Goal: Information Seeking & Learning: Check status

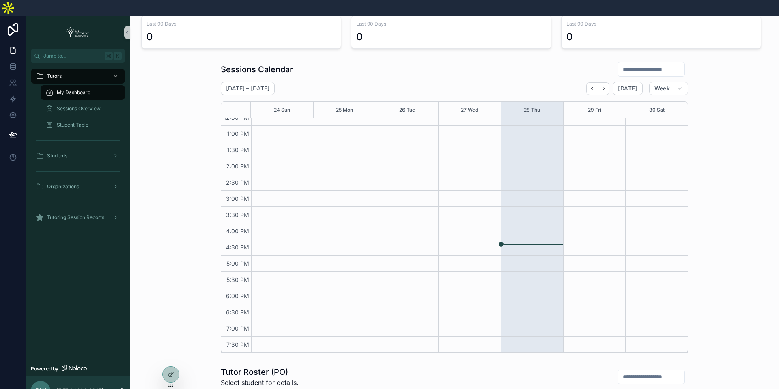
scroll to position [146, 0]
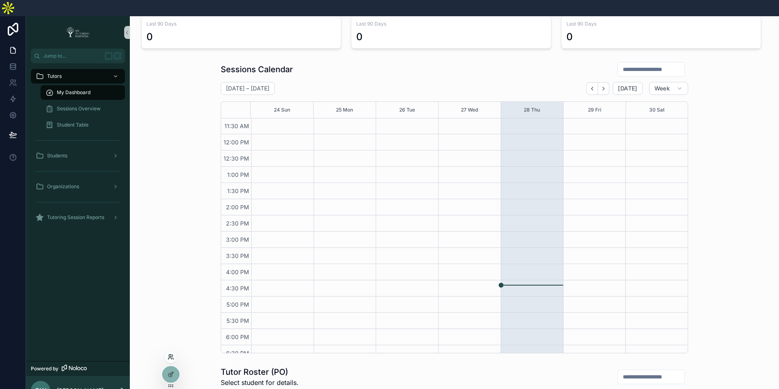
click at [170, 359] on icon at bounding box center [171, 357] width 6 height 6
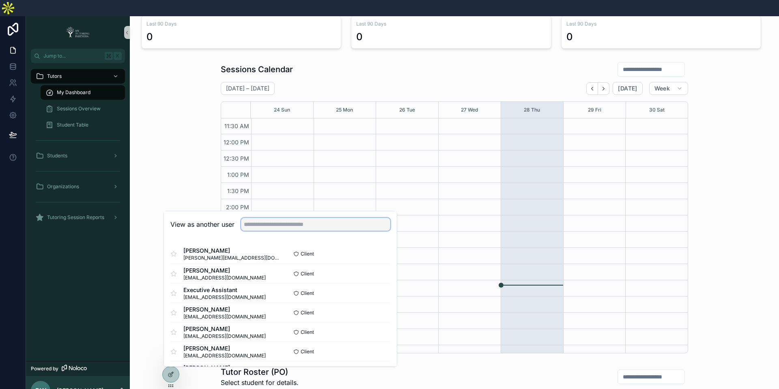
click at [323, 218] on input "text" at bounding box center [315, 224] width 149 height 13
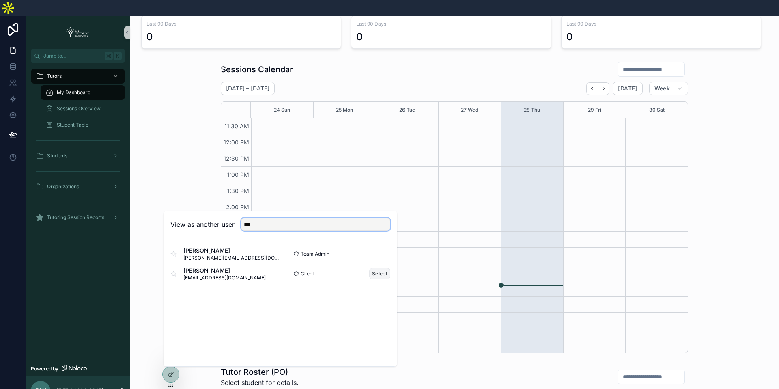
type input "***"
click at [378, 268] on button "Select" at bounding box center [379, 274] width 21 height 12
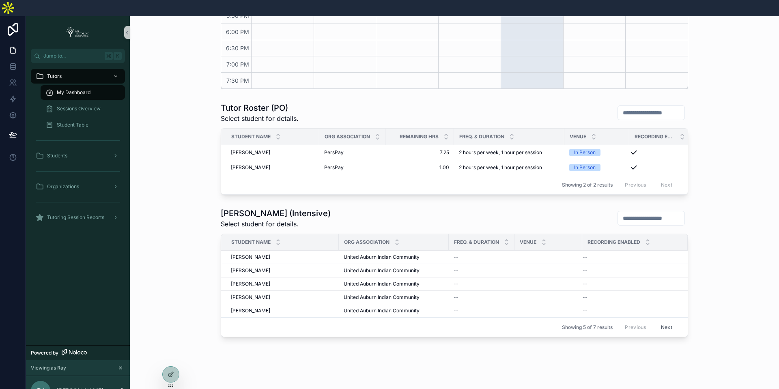
scroll to position [350, 0]
click at [93, 105] on span "Sessions Overview" at bounding box center [79, 108] width 44 height 6
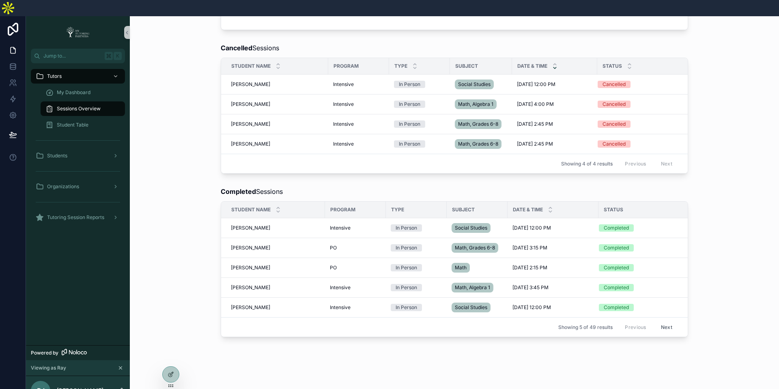
scroll to position [216, 0]
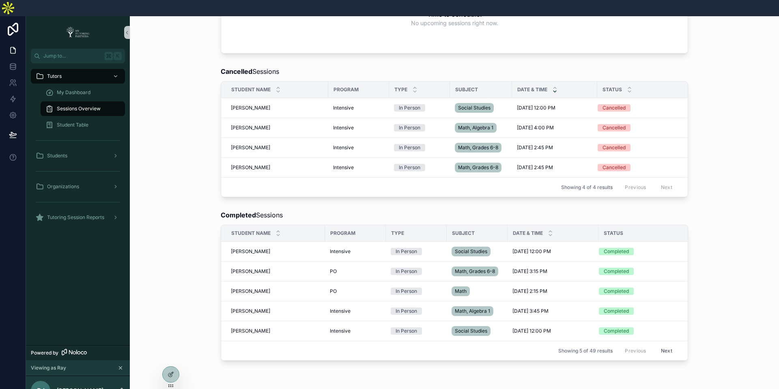
click at [663, 344] on button "Next" at bounding box center [666, 350] width 23 height 13
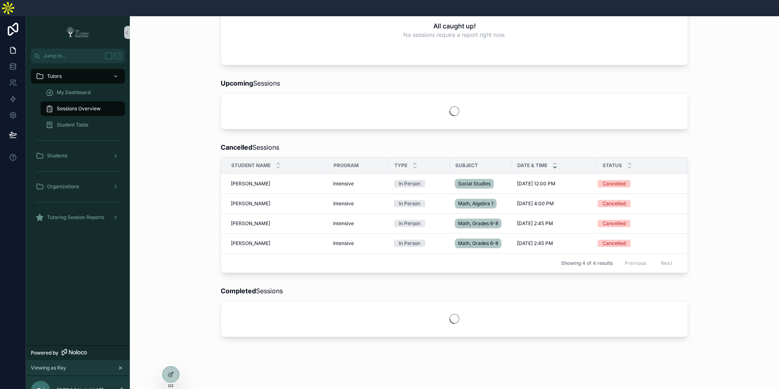
scroll to position [106, 0]
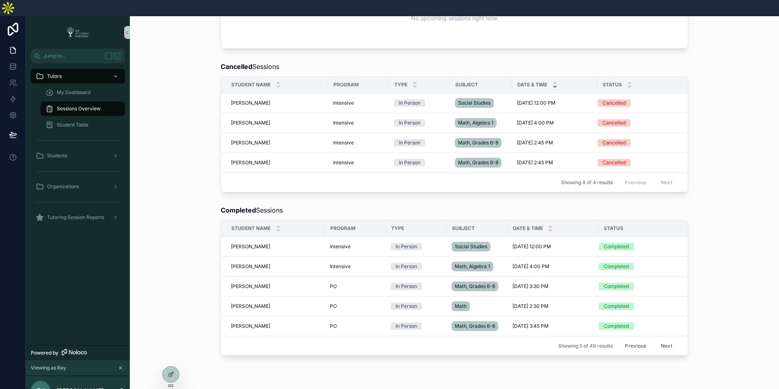
click at [666, 339] on button "Next" at bounding box center [666, 345] width 23 height 13
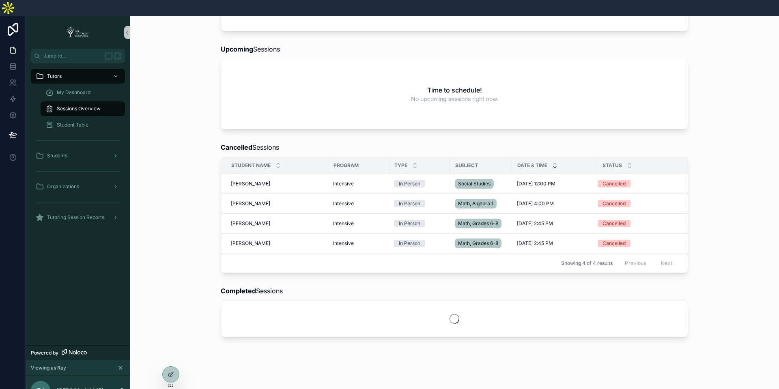
scroll to position [221, 0]
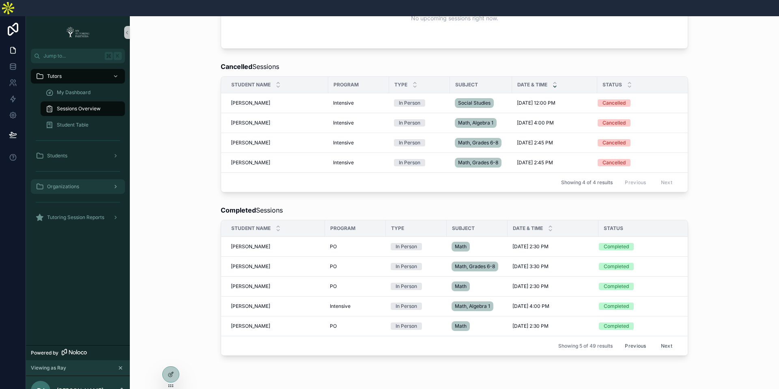
click at [96, 180] on div "Organizations" at bounding box center [78, 186] width 84 height 13
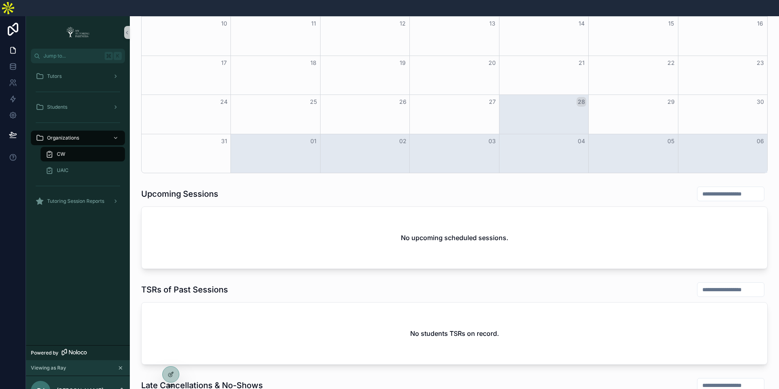
scroll to position [396, 0]
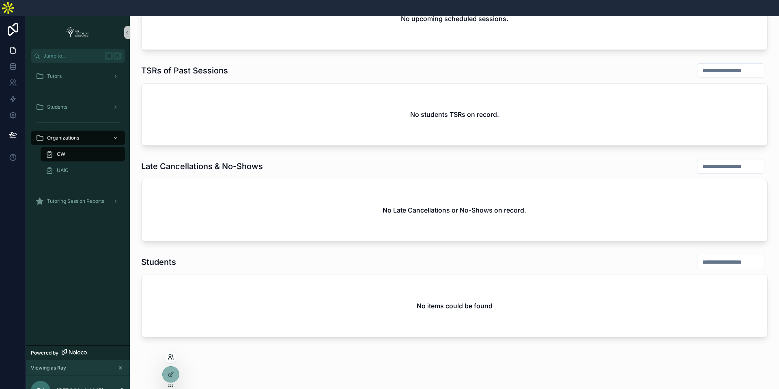
click at [171, 355] on icon at bounding box center [171, 357] width 6 height 6
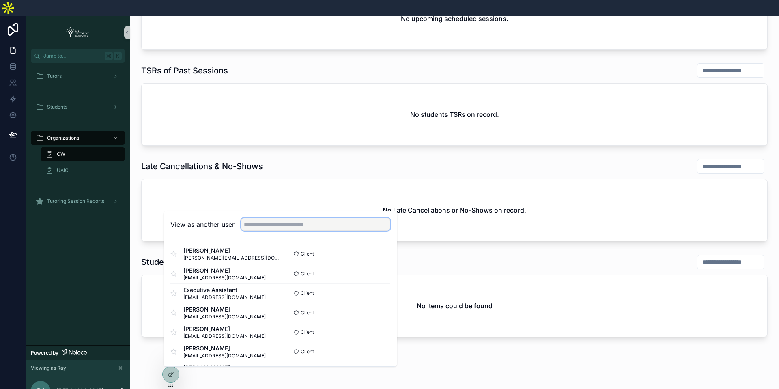
click at [295, 218] on input "text" at bounding box center [315, 224] width 149 height 13
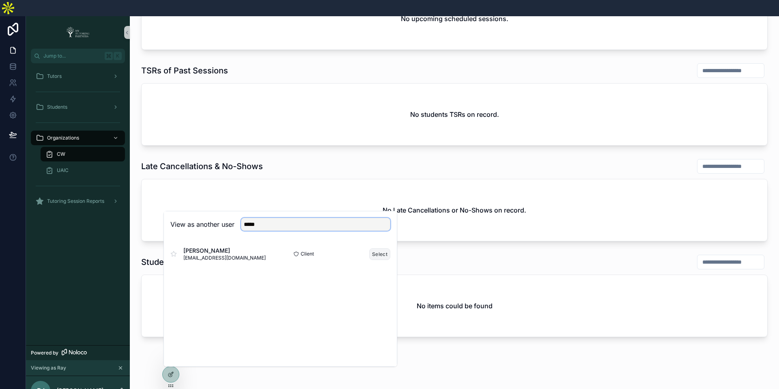
type input "*****"
click at [372, 248] on button "Select" at bounding box center [379, 254] width 21 height 12
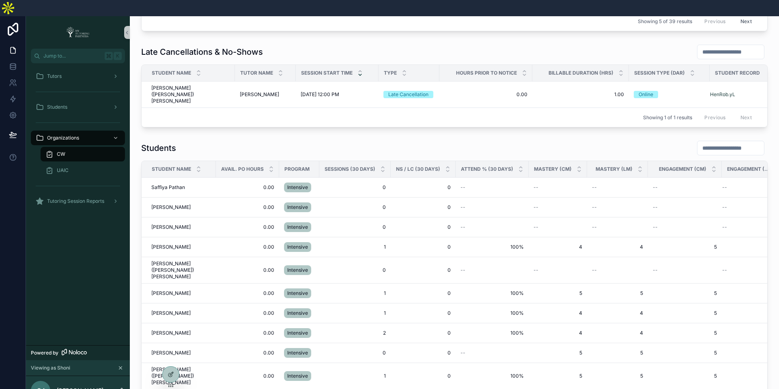
scroll to position [710, 0]
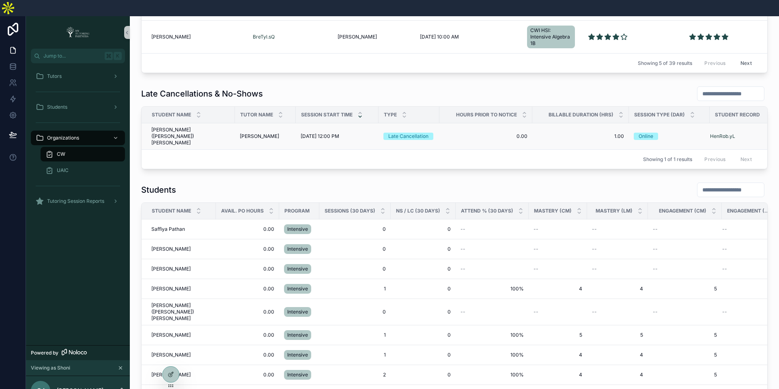
click at [195, 127] on span "Robert (Bobby) Henderson" at bounding box center [190, 136] width 79 height 19
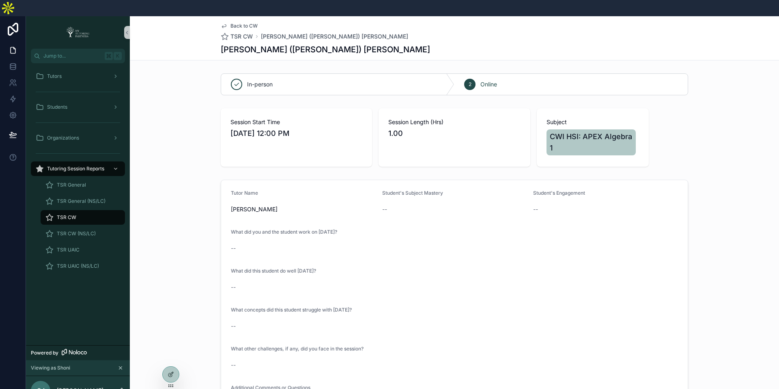
scroll to position [5, 0]
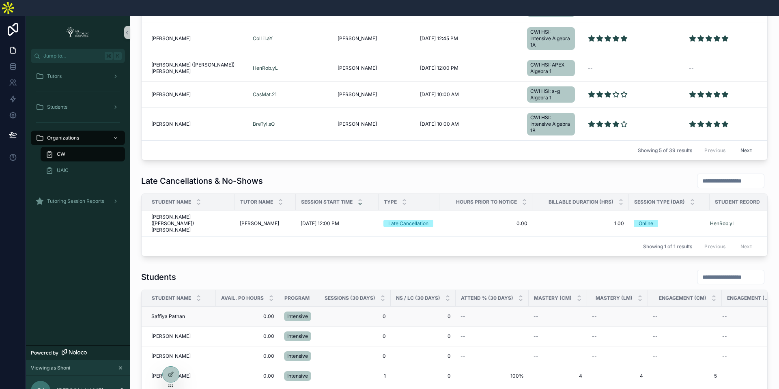
scroll to position [724, 0]
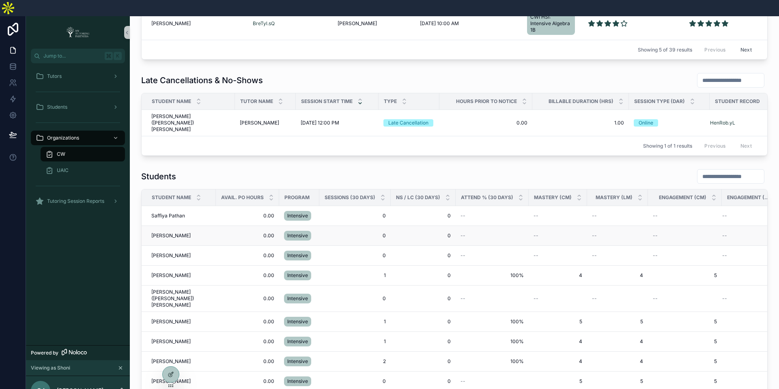
click at [180, 232] on span "Aliriza Latipov" at bounding box center [170, 235] width 39 height 6
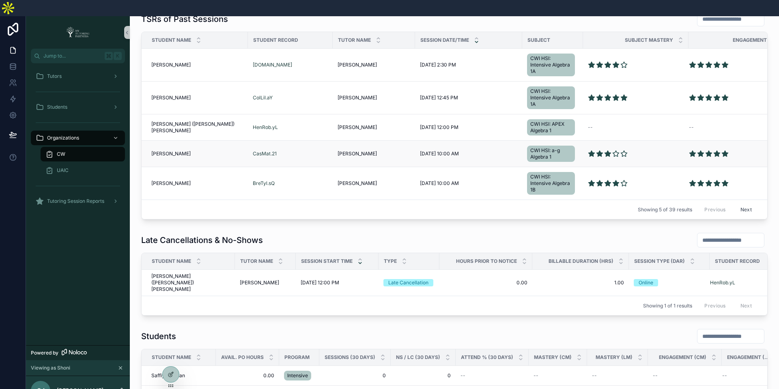
scroll to position [540, 0]
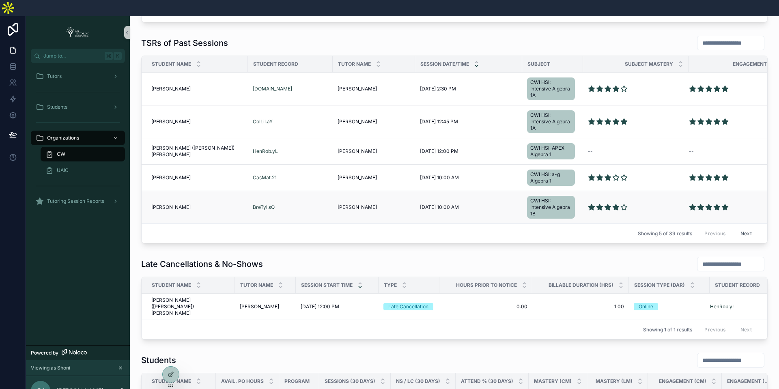
click at [167, 204] on span "Tylor Brees" at bounding box center [170, 207] width 39 height 6
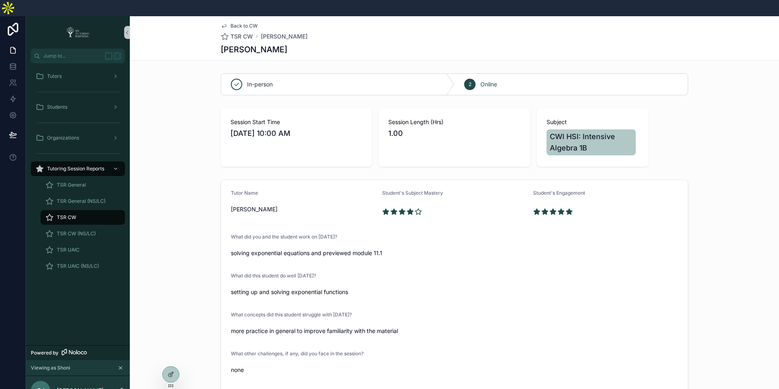
scroll to position [75, 0]
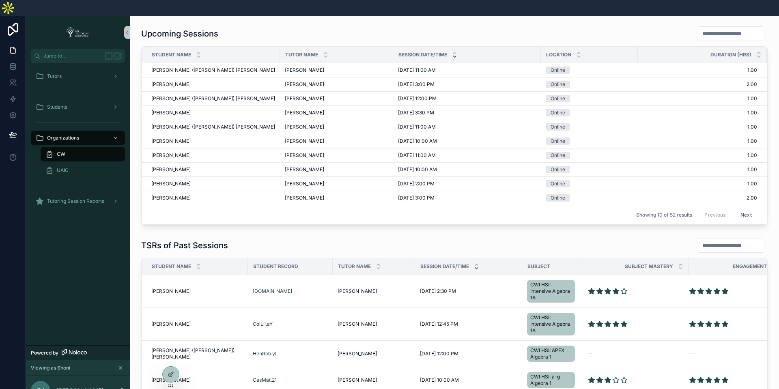
scroll to position [379, 0]
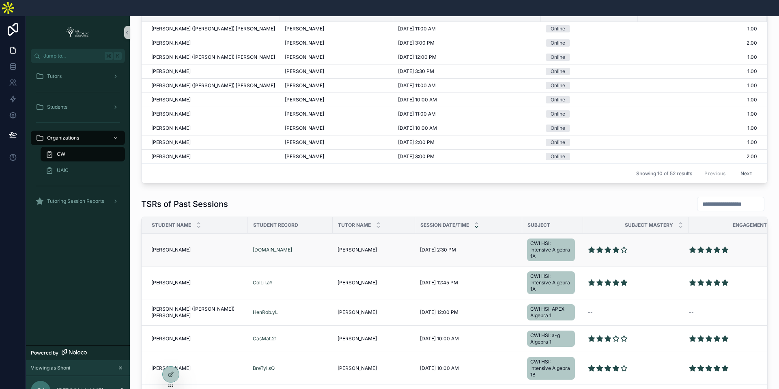
click at [173, 247] on span "Nolan Espedal" at bounding box center [170, 250] width 39 height 6
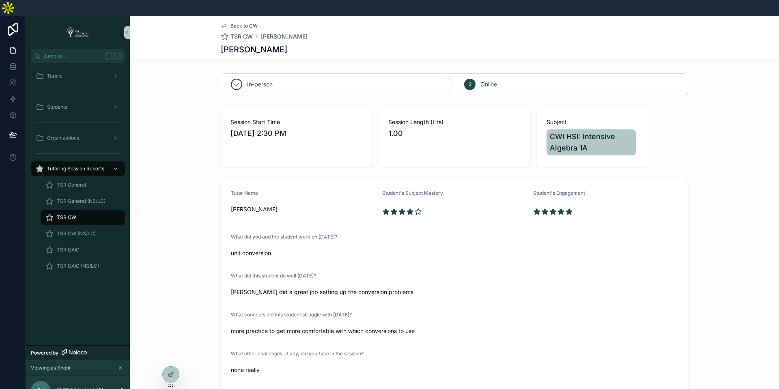
scroll to position [75, 0]
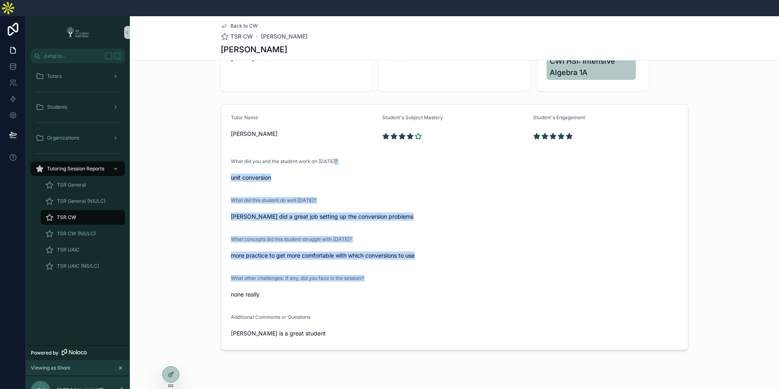
drag, startPoint x: 252, startPoint y: 151, endPoint x: 330, endPoint y: 273, distance: 145.0
click at [330, 273] on form "Tutor Name Bill Grable Student's Subject Mastery Student's Engagement What did …" at bounding box center [454, 227] width 466 height 245
click at [302, 275] on span "What other challenges, if any, did you face in the session?" at bounding box center [297, 278] width 133 height 6
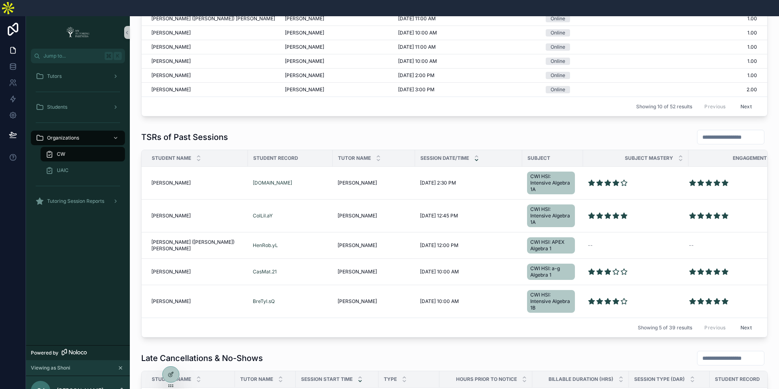
scroll to position [576, 0]
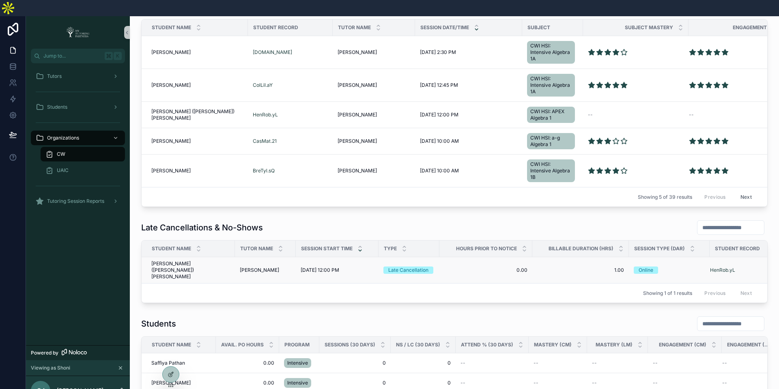
click at [191, 260] on span "Robert (Bobby) Henderson" at bounding box center [190, 269] width 79 height 19
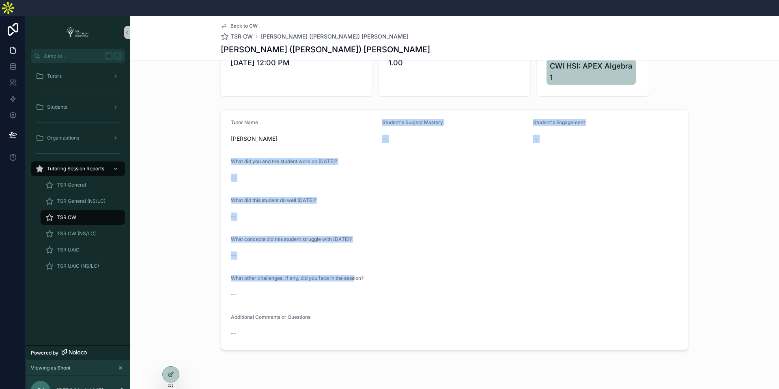
drag, startPoint x: 244, startPoint y: 147, endPoint x: 355, endPoint y: 259, distance: 158.0
click at [355, 259] on form "Tutor Name Elena Mercado Student's Subject Mastery -- Student's Engagement -- W…" at bounding box center [454, 230] width 466 height 240
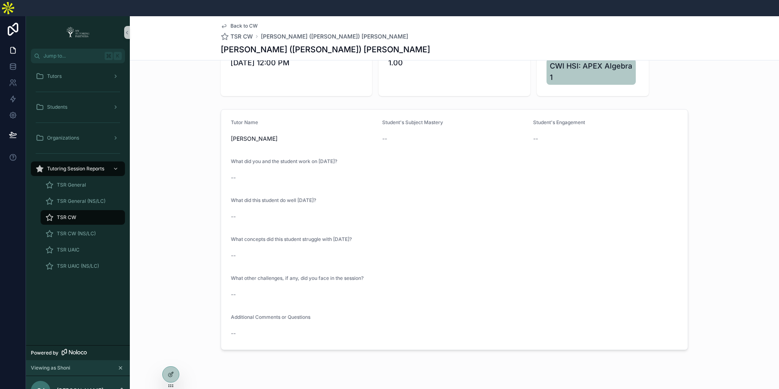
click at [414, 251] on form "Tutor Name Elena Mercado Student's Subject Mastery -- Student's Engagement -- W…" at bounding box center [454, 230] width 466 height 240
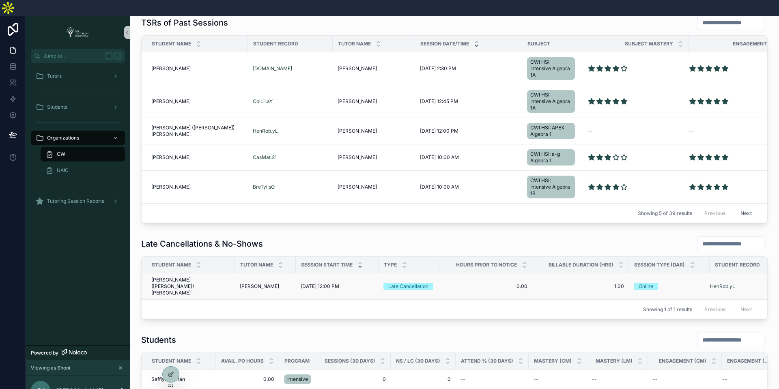
scroll to position [535, 0]
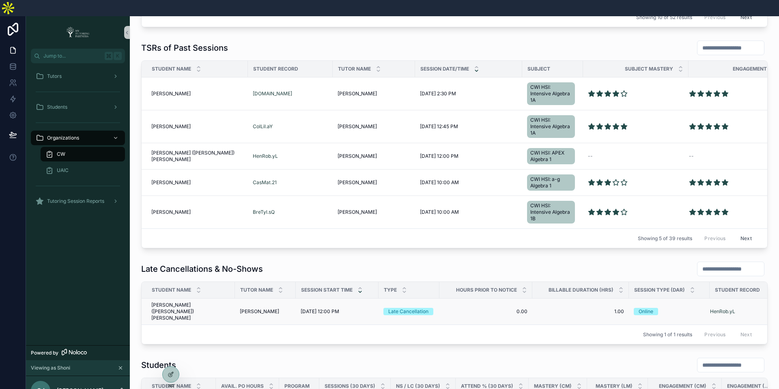
click at [168, 302] on span "Robert (Bobby) Henderson" at bounding box center [190, 311] width 79 height 19
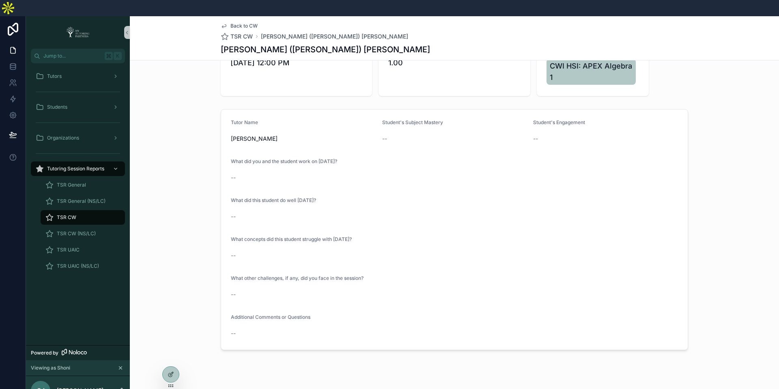
scroll to position [71, 0]
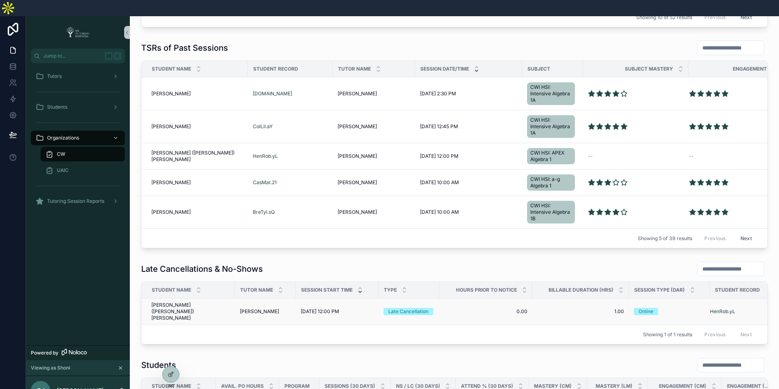
click at [183, 302] on span "Robert (Bobby) Henderson" at bounding box center [190, 311] width 79 height 19
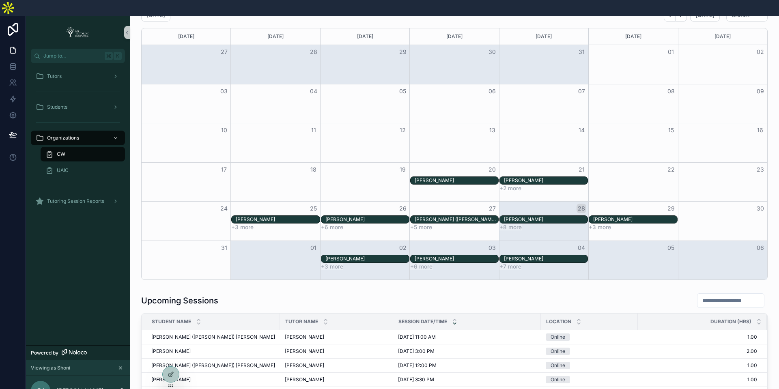
scroll to position [535, 0]
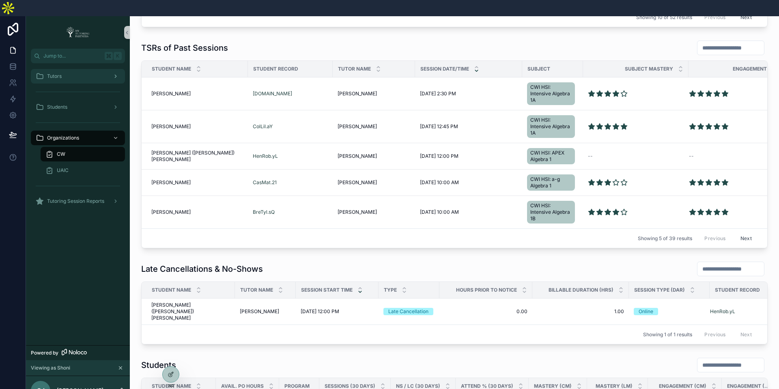
click at [69, 70] on div "Tutors" at bounding box center [78, 76] width 84 height 13
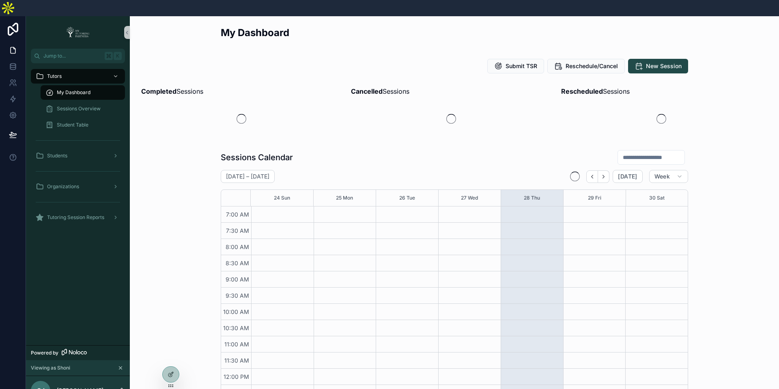
scroll to position [187, 0]
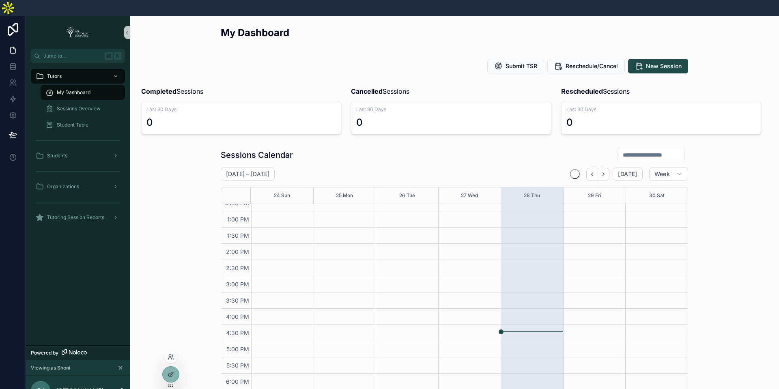
click at [171, 352] on div at bounding box center [170, 356] width 13 height 13
click at [171, 358] on icon at bounding box center [169, 359] width 3 height 2
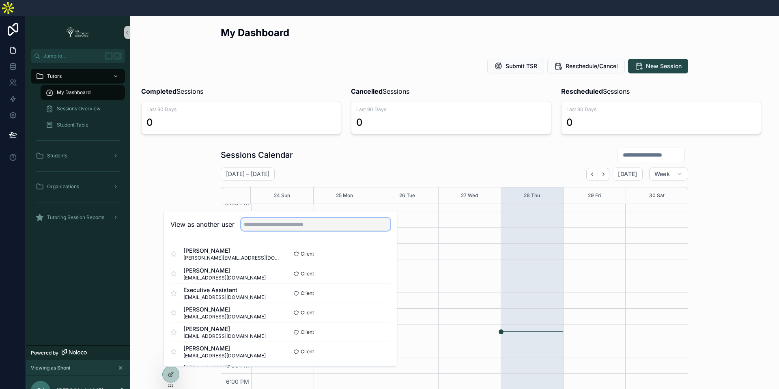
click at [292, 218] on input "text" at bounding box center [315, 224] width 149 height 13
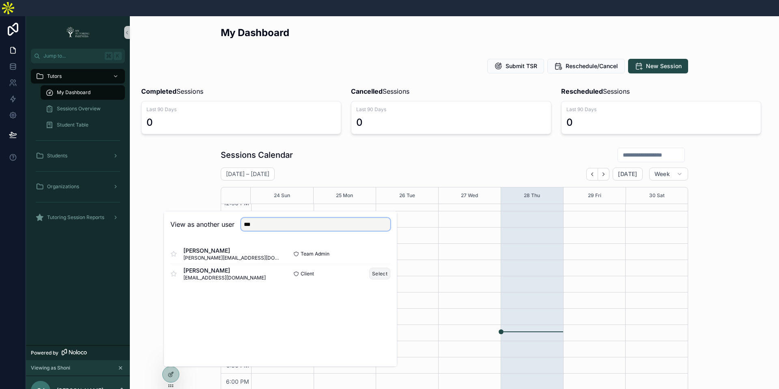
type input "***"
click at [378, 268] on button "Select" at bounding box center [379, 274] width 21 height 12
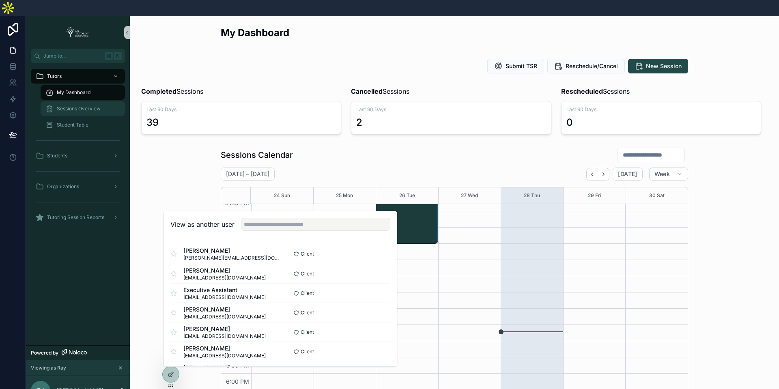
click at [80, 105] on span "Sessions Overview" at bounding box center [79, 108] width 44 height 6
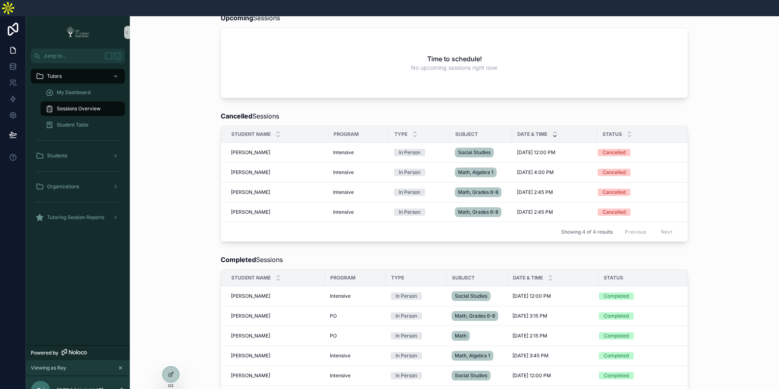
scroll to position [240, 0]
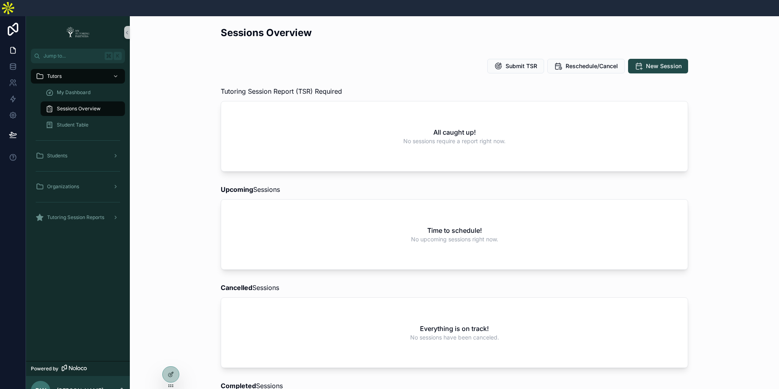
scroll to position [129, 0]
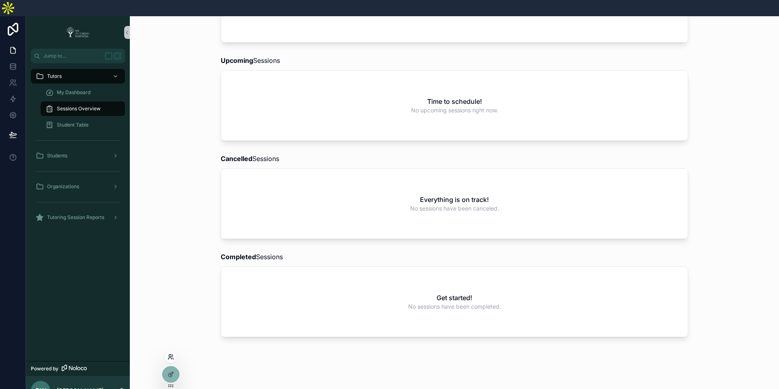
click at [171, 357] on icon at bounding box center [171, 357] width 6 height 6
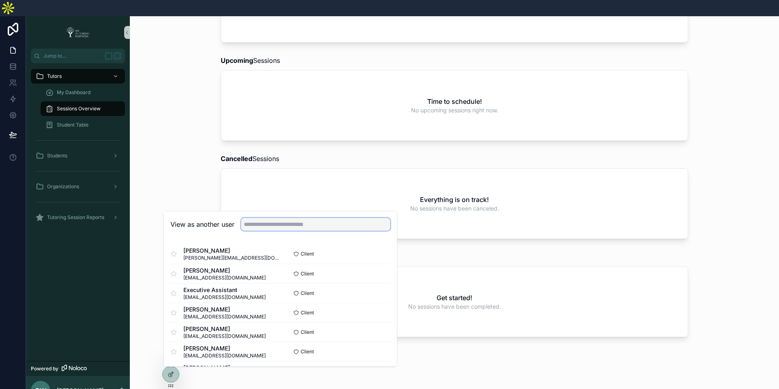
click at [271, 218] on input "text" at bounding box center [315, 224] width 149 height 13
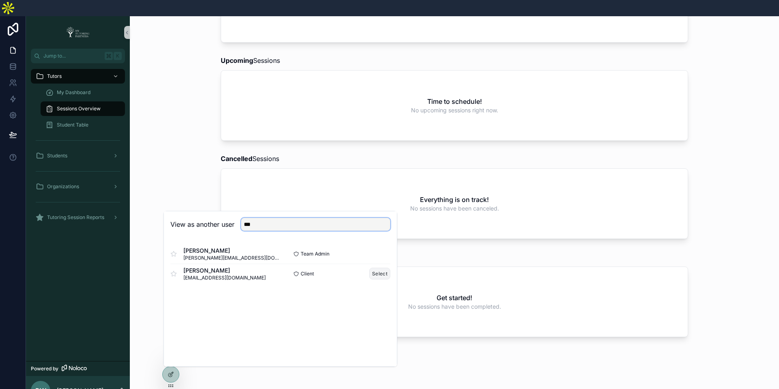
type input "***"
click at [381, 268] on button "Select" at bounding box center [379, 274] width 21 height 12
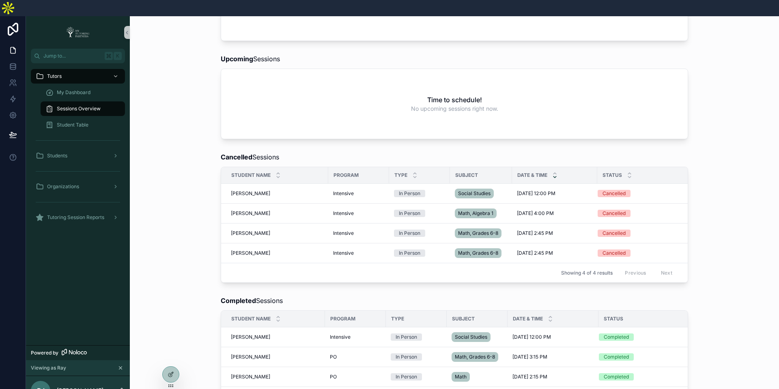
scroll to position [240, 0]
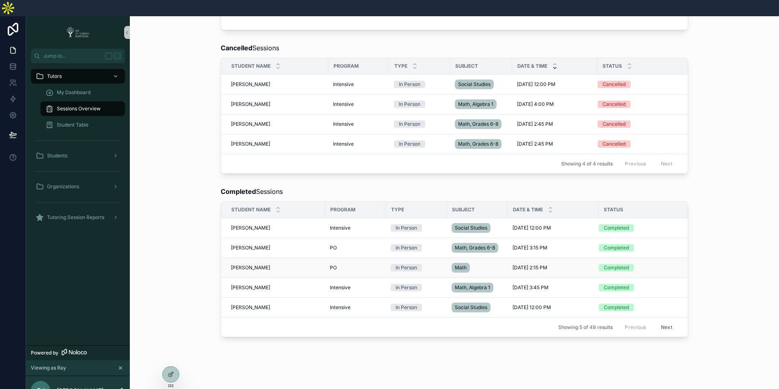
click at [247, 264] on span "[PERSON_NAME]" at bounding box center [250, 267] width 39 height 6
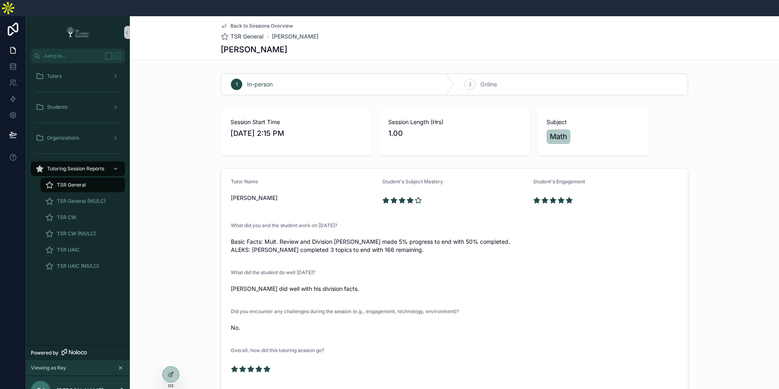
scroll to position [77, 0]
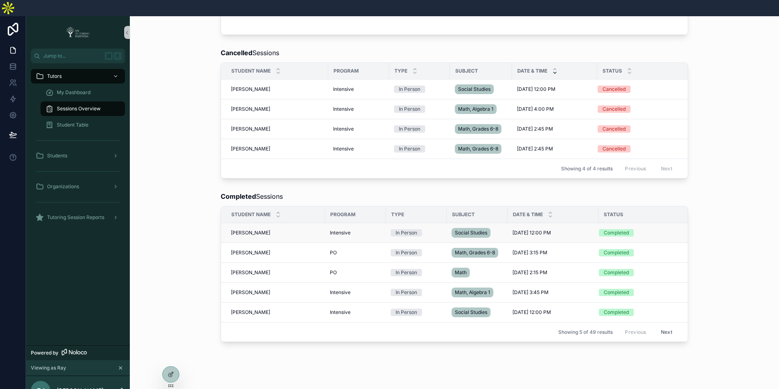
scroll to position [240, 0]
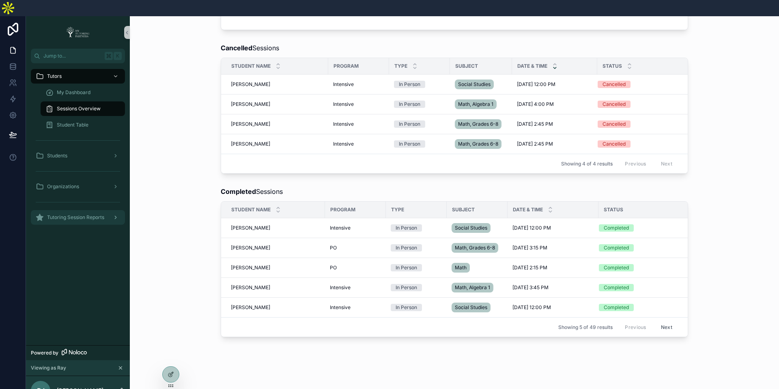
click at [104, 214] on span "Tutoring Session Reports" at bounding box center [75, 217] width 57 height 6
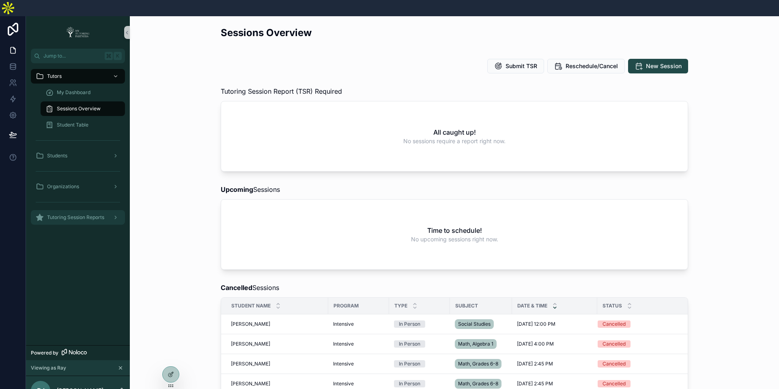
scroll to position [240, 0]
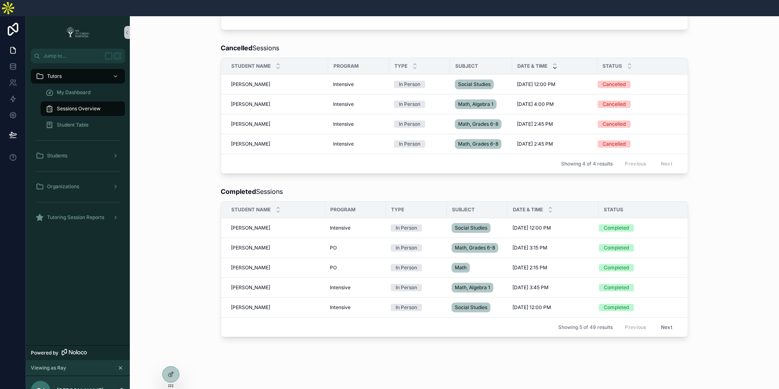
click at [663, 321] on button "Next" at bounding box center [666, 327] width 23 height 13
click at [666, 321] on button "Next" at bounding box center [666, 327] width 23 height 13
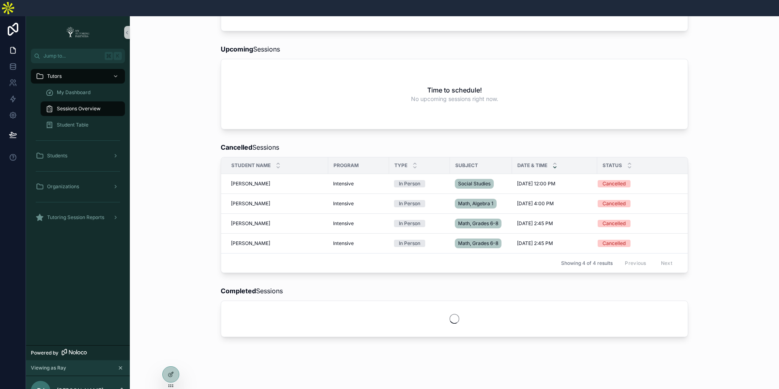
scroll to position [240, 0]
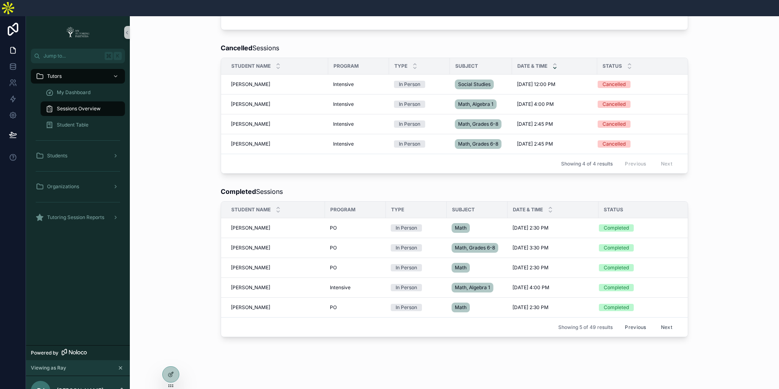
click at [668, 321] on button "Next" at bounding box center [666, 327] width 23 height 13
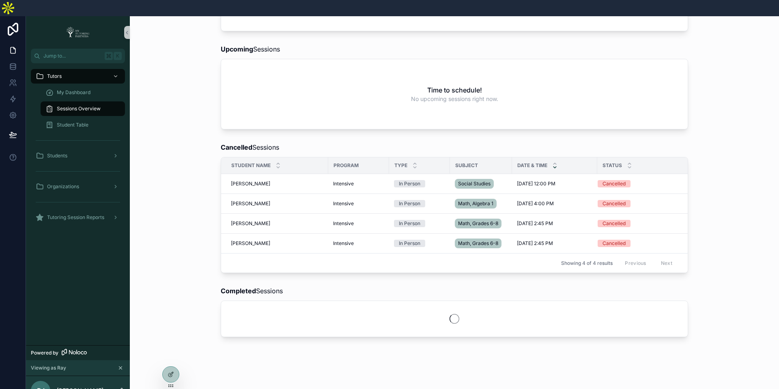
scroll to position [240, 0]
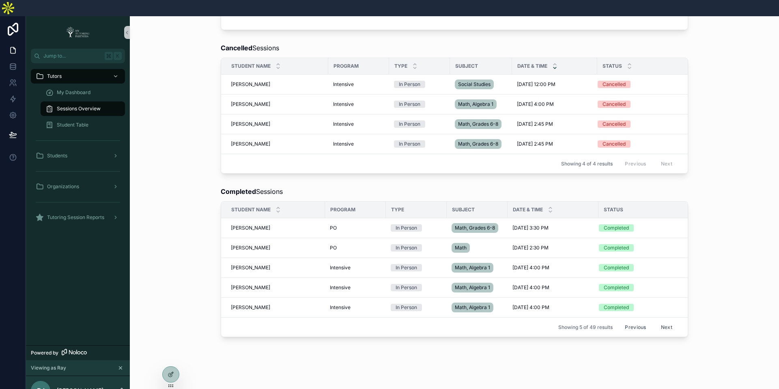
click at [670, 321] on button "Next" at bounding box center [666, 327] width 23 height 13
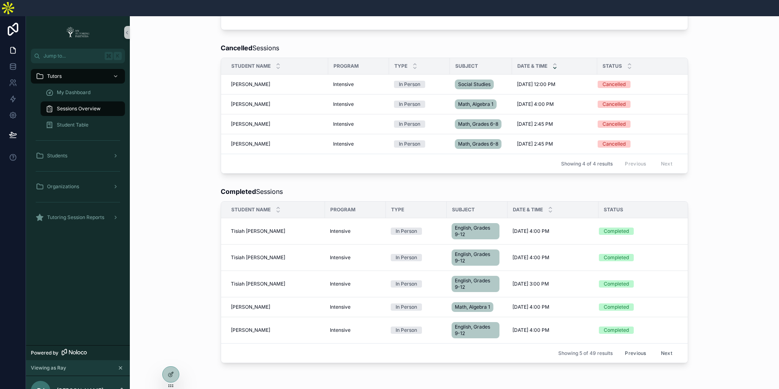
click at [669, 347] on button "Next" at bounding box center [666, 353] width 23 height 13
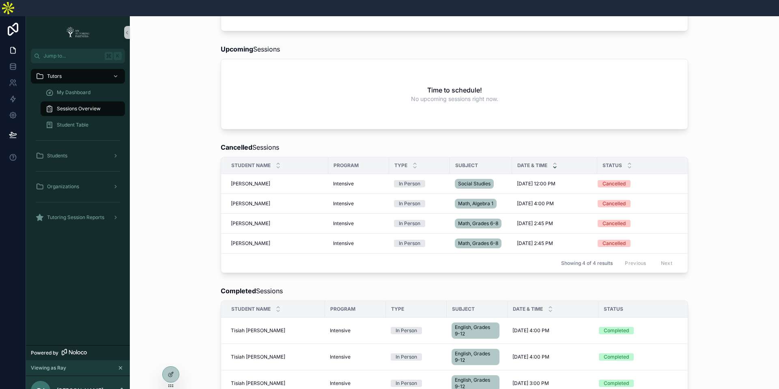
scroll to position [239, 0]
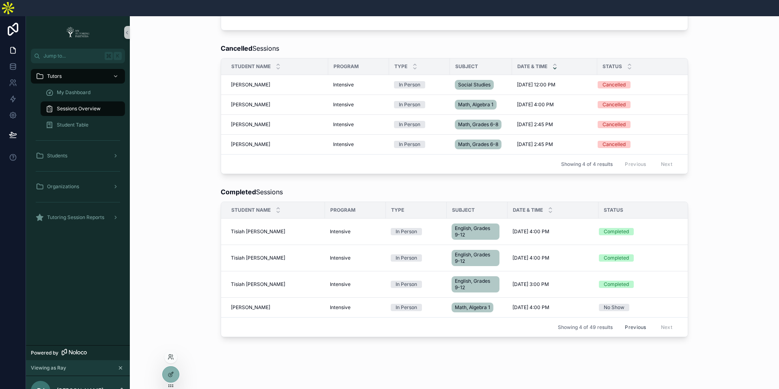
click at [175, 356] on div at bounding box center [170, 356] width 13 height 13
click at [172, 357] on icon at bounding box center [171, 357] width 6 height 6
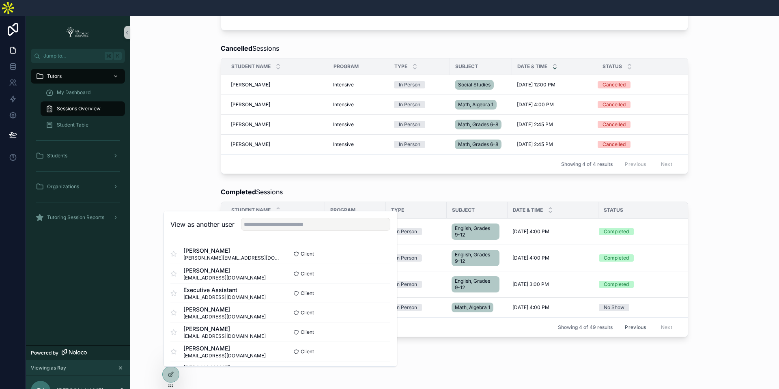
click at [710, 265] on div "Completed Sessions Student Name Program Type Subject Date & Time Status Tisiah …" at bounding box center [454, 262] width 636 height 157
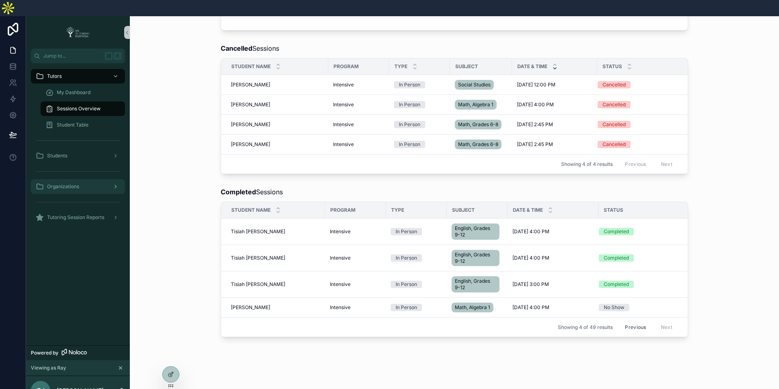
click at [79, 183] on span "Organizations" at bounding box center [63, 186] width 32 height 6
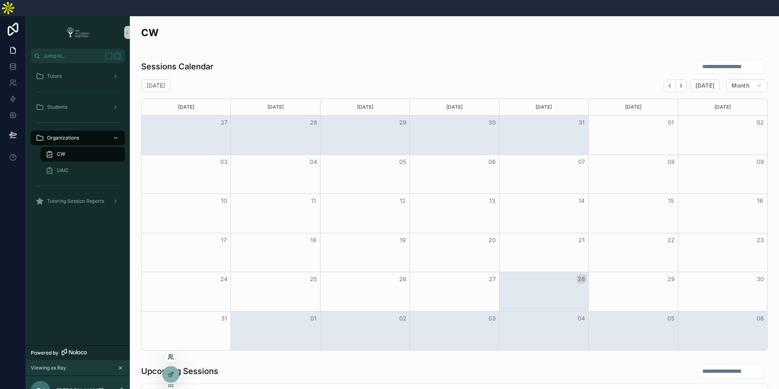
click at [170, 356] on icon at bounding box center [171, 357] width 6 height 6
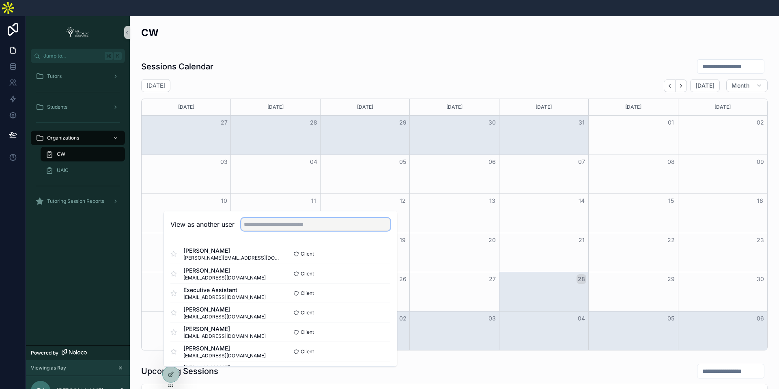
click at [284, 218] on input "text" at bounding box center [315, 224] width 149 height 13
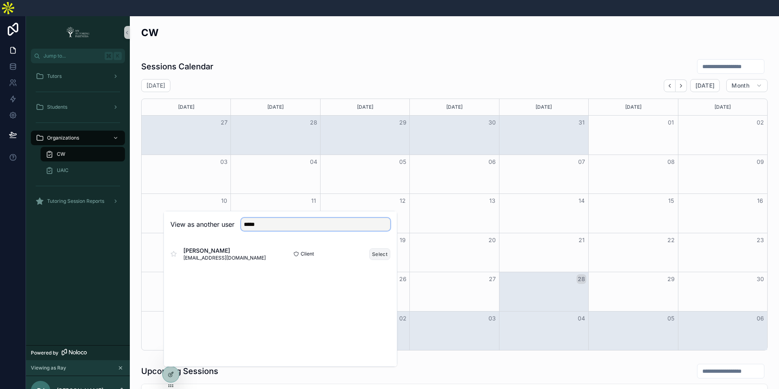
type input "*****"
click at [380, 248] on button "Select" at bounding box center [379, 254] width 21 height 12
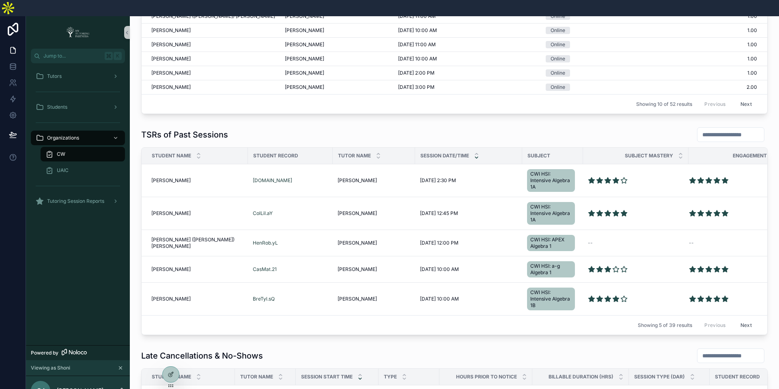
scroll to position [453, 0]
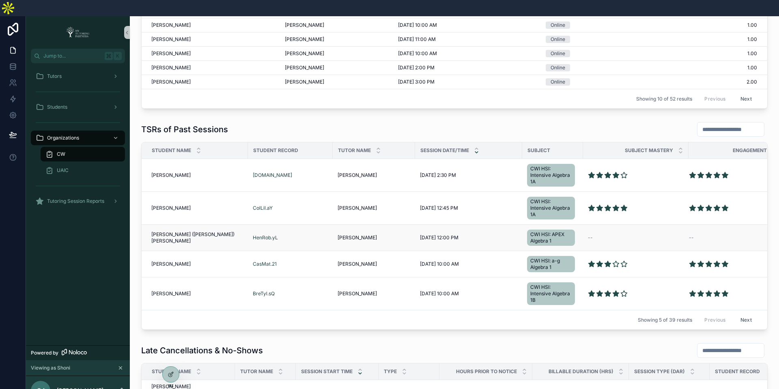
click at [177, 231] on span "Robert (Bobby) Henderson" at bounding box center [197, 237] width 92 height 13
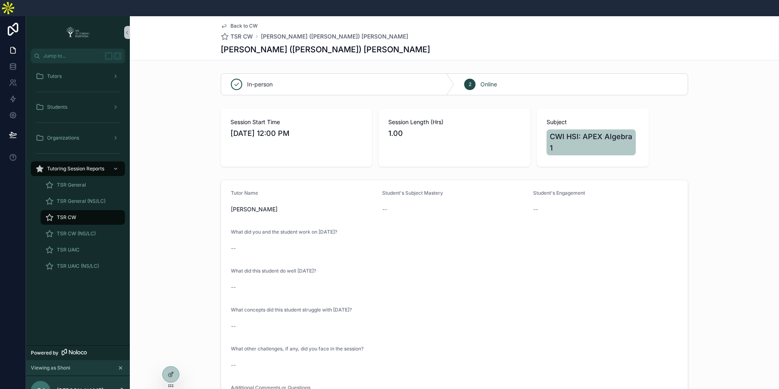
scroll to position [71, 0]
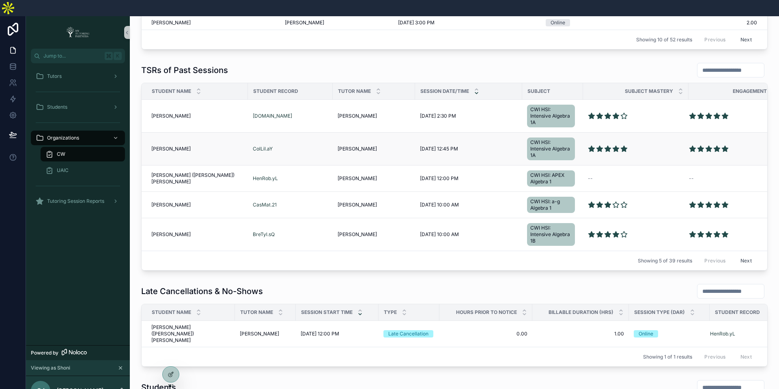
scroll to position [529, 0]
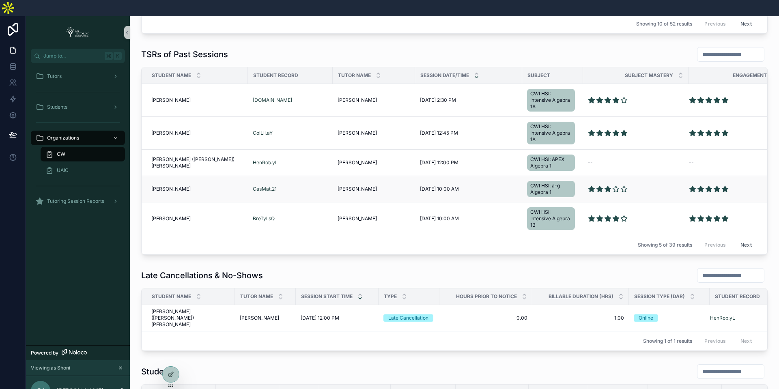
click at [172, 186] on span "[PERSON_NAME]" at bounding box center [170, 189] width 39 height 6
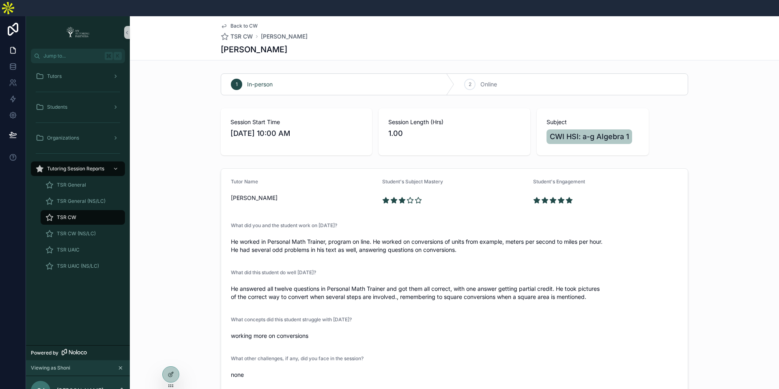
scroll to position [80, 0]
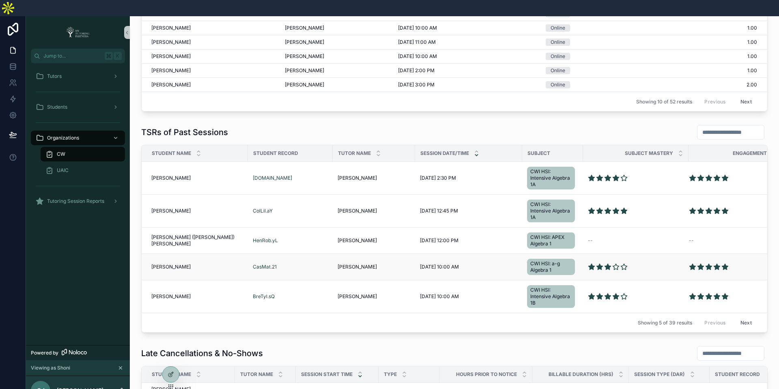
scroll to position [541, 0]
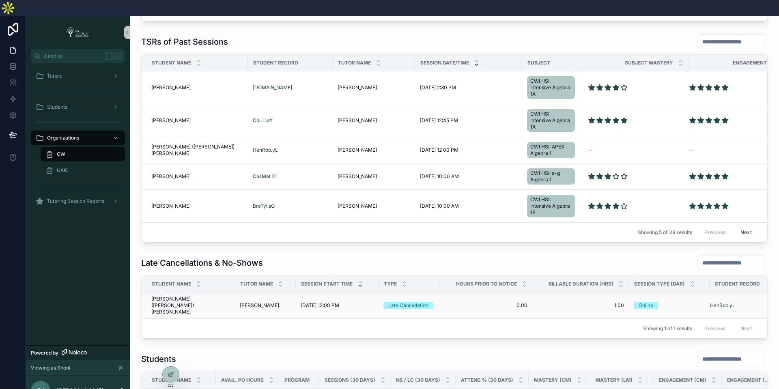
click at [193, 296] on span "Robert (Bobby) Henderson" at bounding box center [190, 305] width 79 height 19
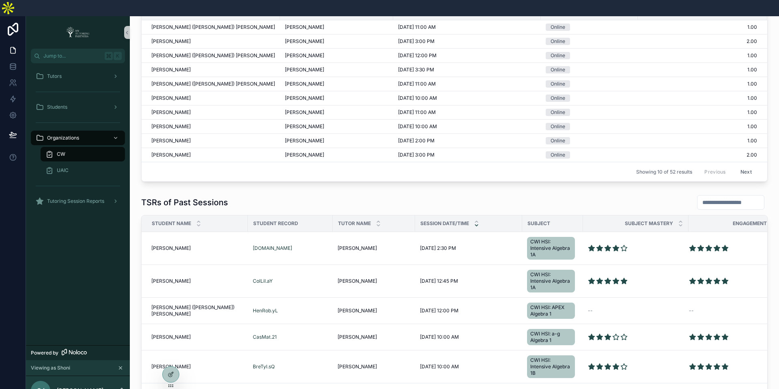
scroll to position [422, 0]
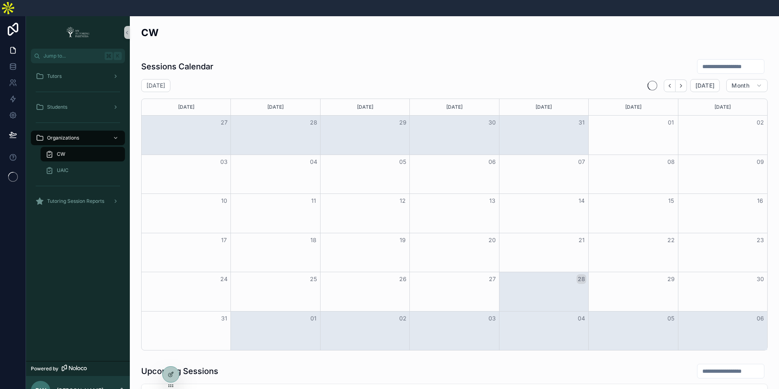
scroll to position [344, 0]
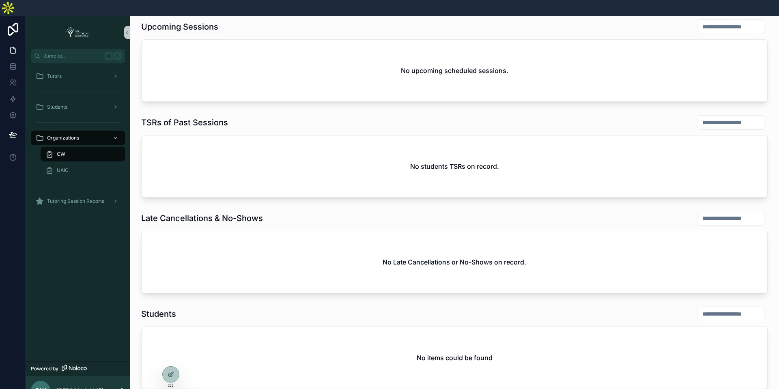
click at [175, 349] on div "No items could be found" at bounding box center [454, 358] width 625 height 62
click at [173, 359] on icon at bounding box center [171, 357] width 6 height 6
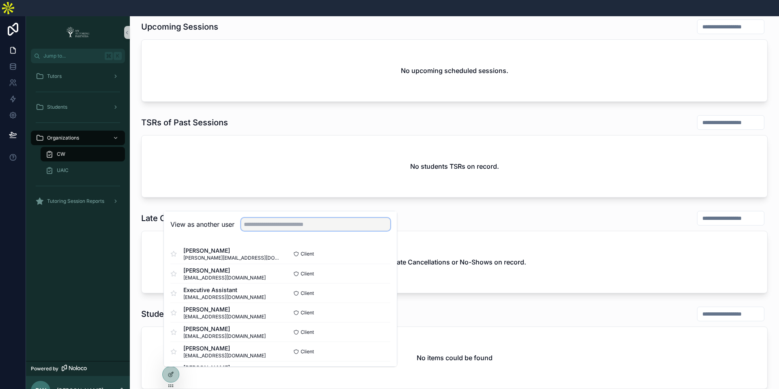
click at [249, 218] on input "text" at bounding box center [315, 224] width 149 height 13
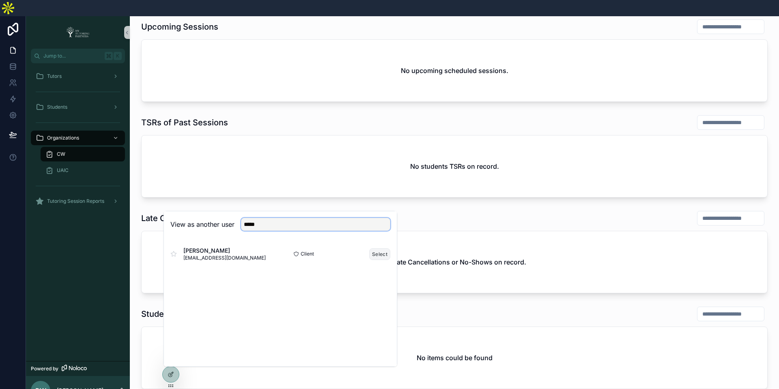
type input "*****"
click at [379, 248] on button "Select" at bounding box center [379, 254] width 21 height 12
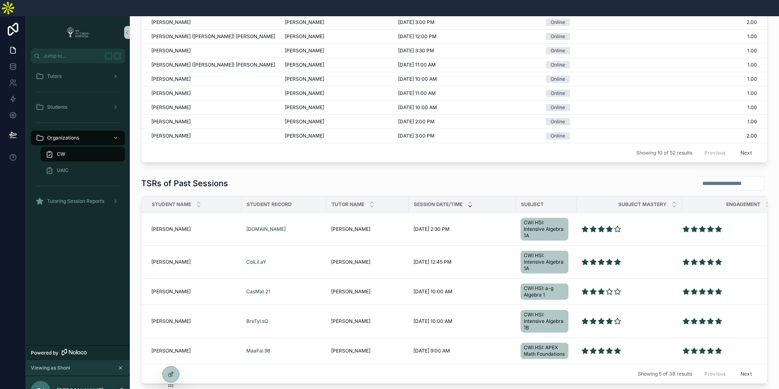
scroll to position [541, 0]
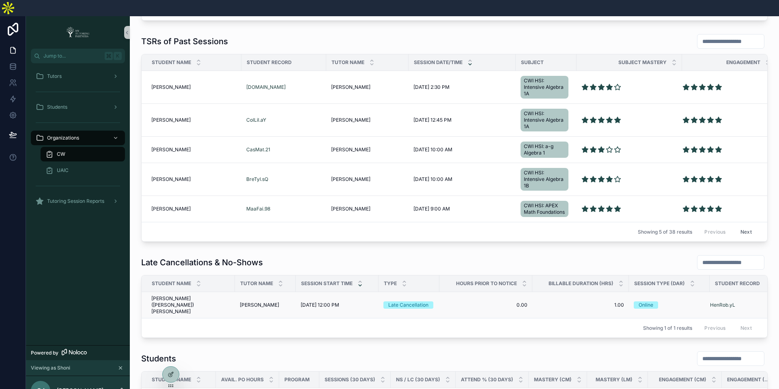
click at [196, 295] on span "[PERSON_NAME] ([PERSON_NAME]) [PERSON_NAME]" at bounding box center [190, 304] width 79 height 19
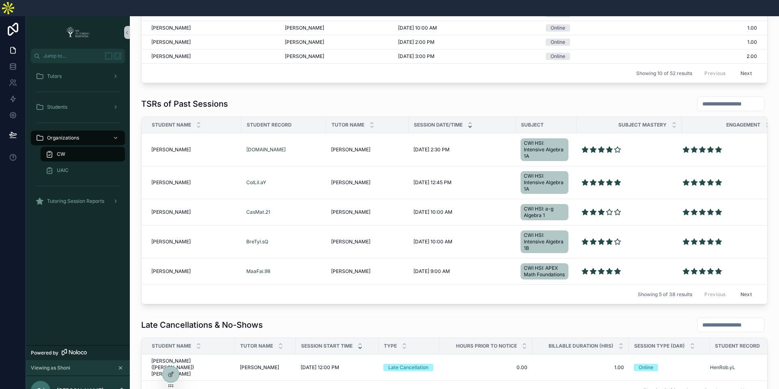
scroll to position [437, 0]
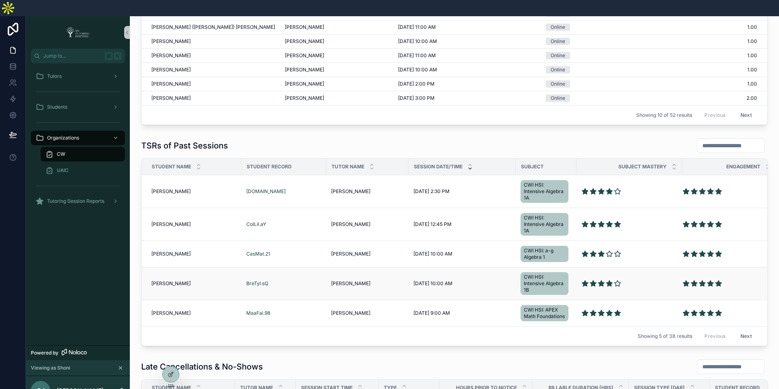
click at [157, 280] on span "[PERSON_NAME]" at bounding box center [170, 283] width 39 height 6
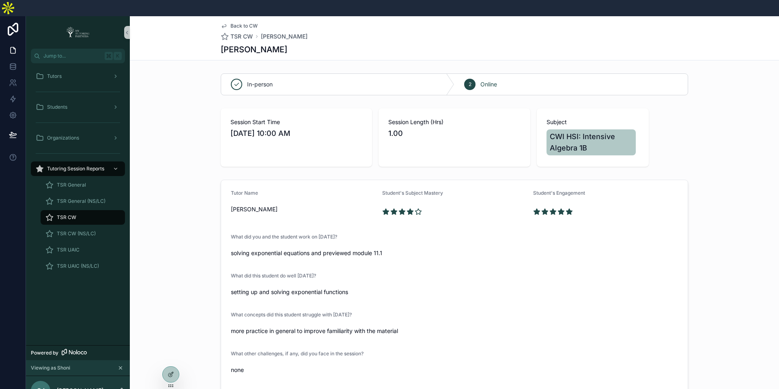
scroll to position [75, 0]
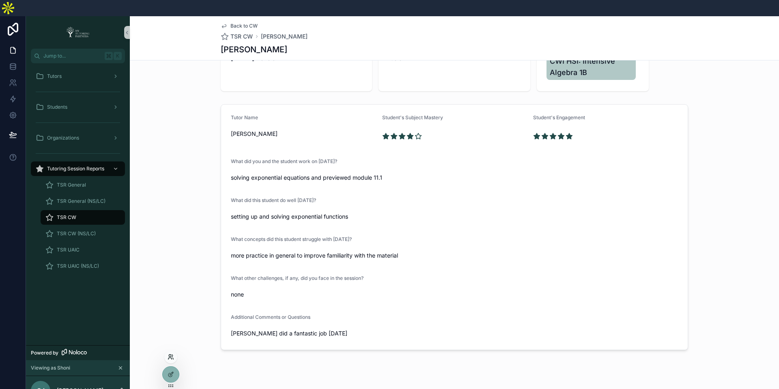
click at [172, 359] on icon at bounding box center [171, 357] width 6 height 6
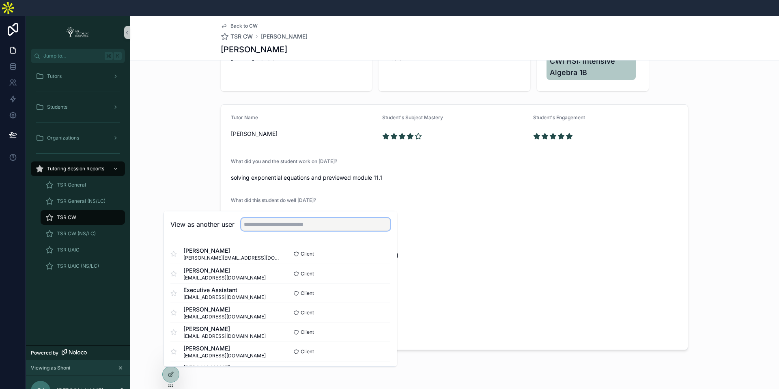
click at [264, 218] on input "text" at bounding box center [315, 224] width 149 height 13
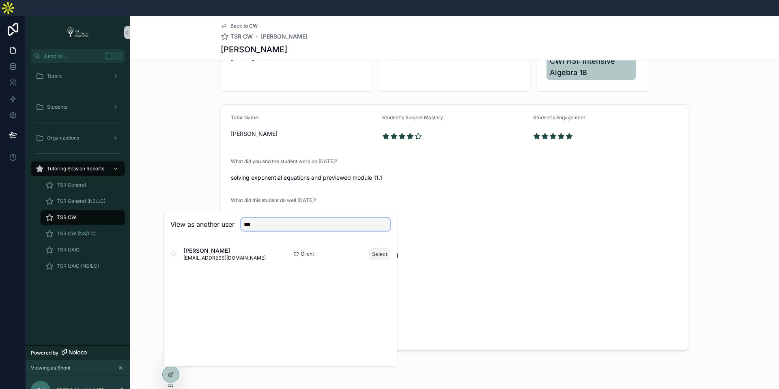
type input "***"
click at [382, 248] on button "Select" at bounding box center [379, 254] width 21 height 12
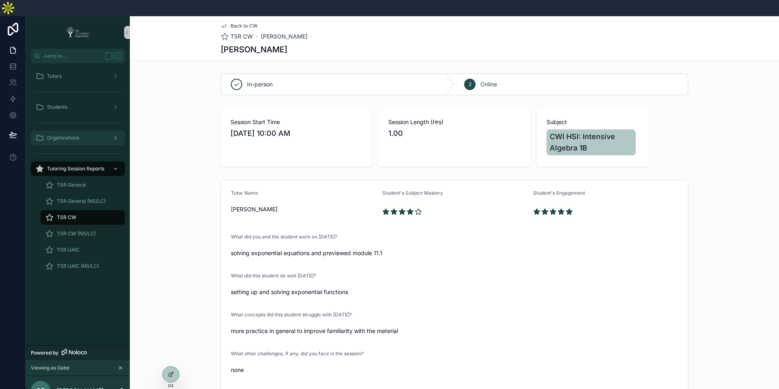
click at [72, 135] on span "Organizations" at bounding box center [63, 138] width 32 height 6
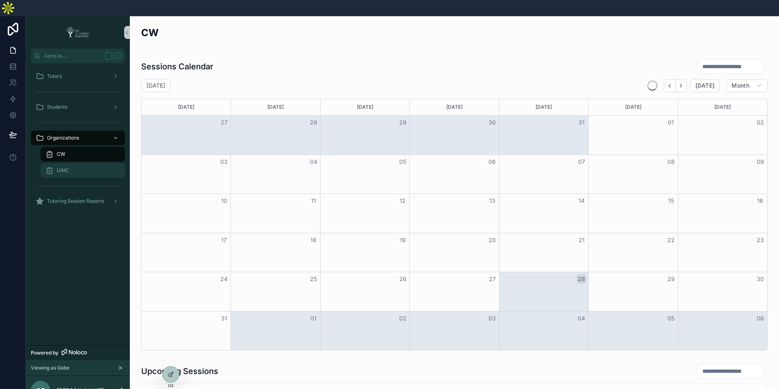
click at [71, 164] on div "UAIC" at bounding box center [82, 170] width 75 height 13
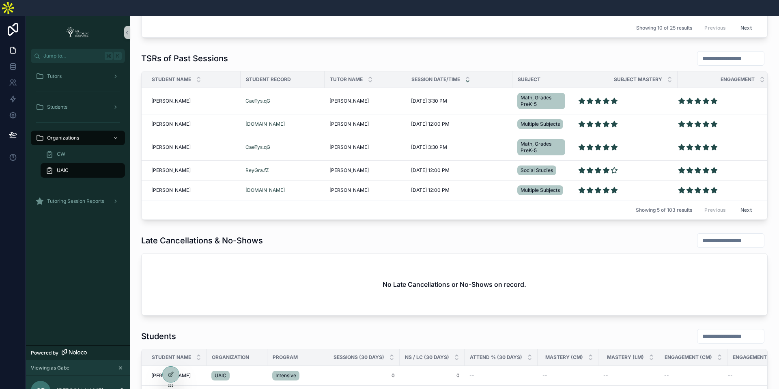
scroll to position [519, 0]
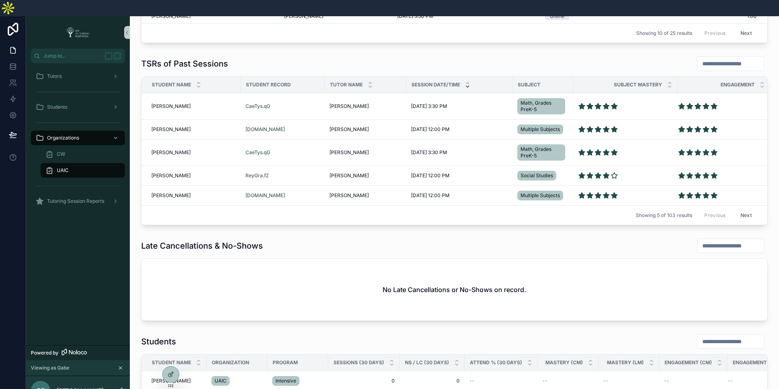
click at [750, 209] on button "Next" at bounding box center [746, 215] width 23 height 13
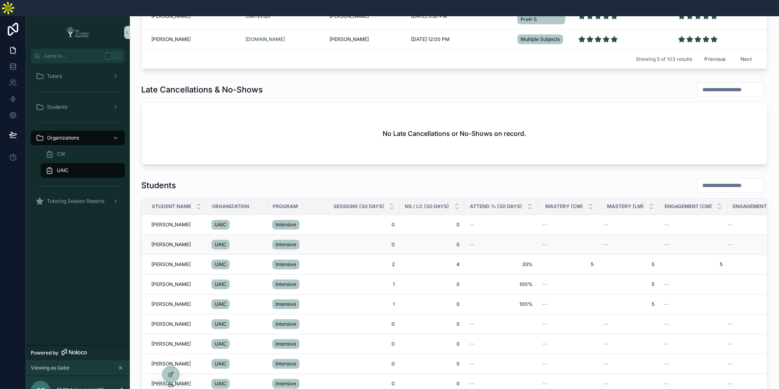
scroll to position [509, 0]
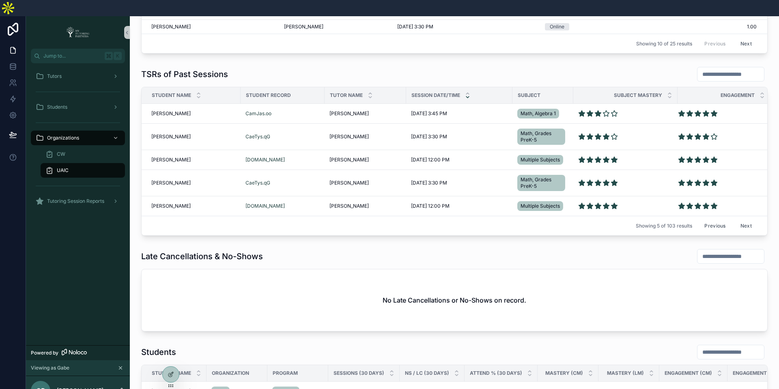
click at [718, 219] on button "Previous" at bounding box center [714, 225] width 32 height 13
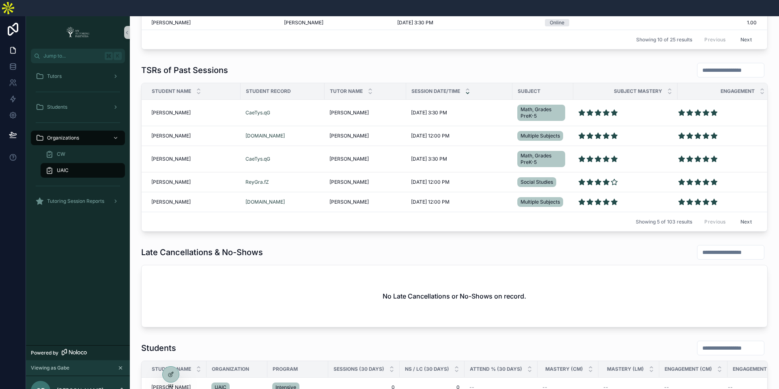
scroll to position [471, 0]
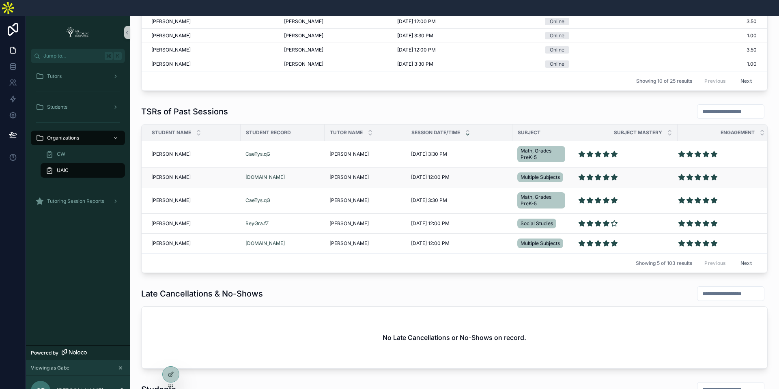
click at [183, 174] on span "[PERSON_NAME]" at bounding box center [170, 177] width 39 height 6
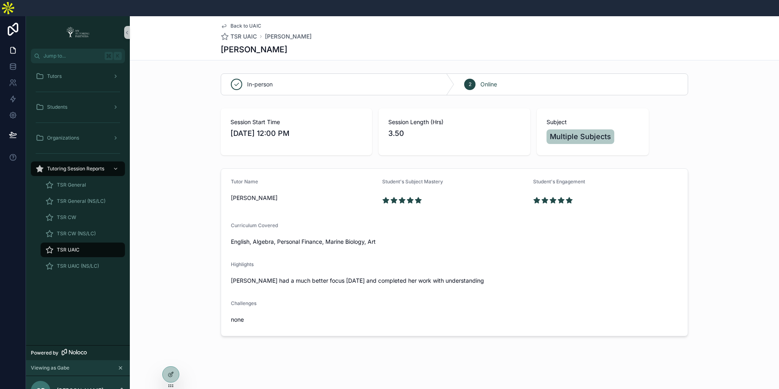
click at [247, 23] on span "Back to UAIC" at bounding box center [245, 26] width 31 height 6
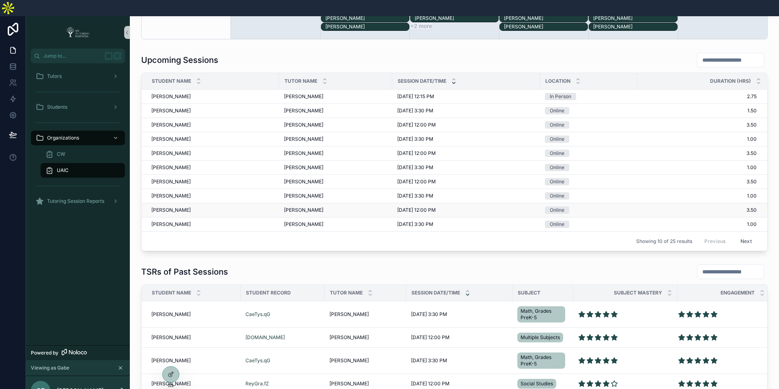
scroll to position [447, 0]
